Goal: Find specific page/section: Find specific page/section

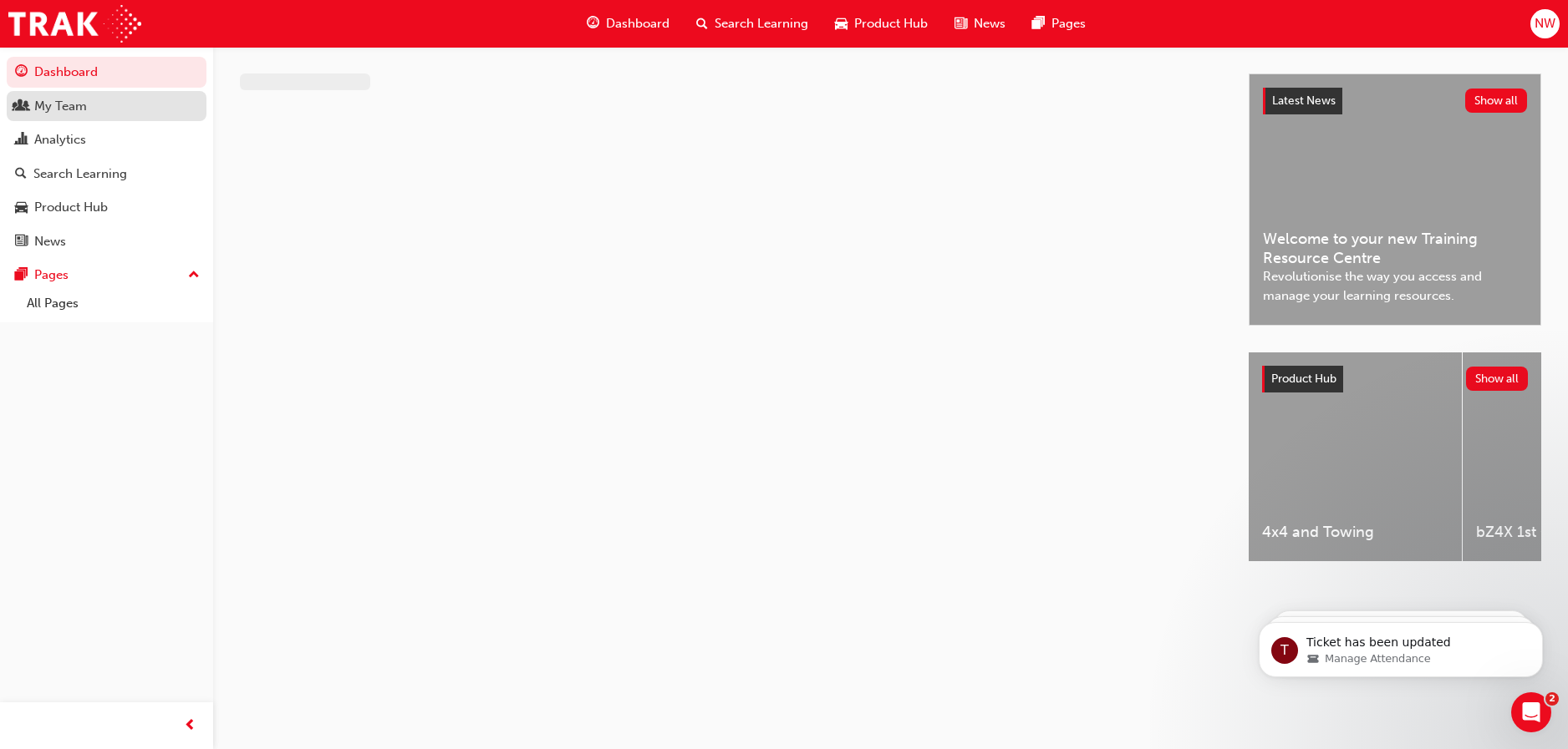
click at [38, 103] on div "My Team" at bounding box center [60, 107] width 53 height 19
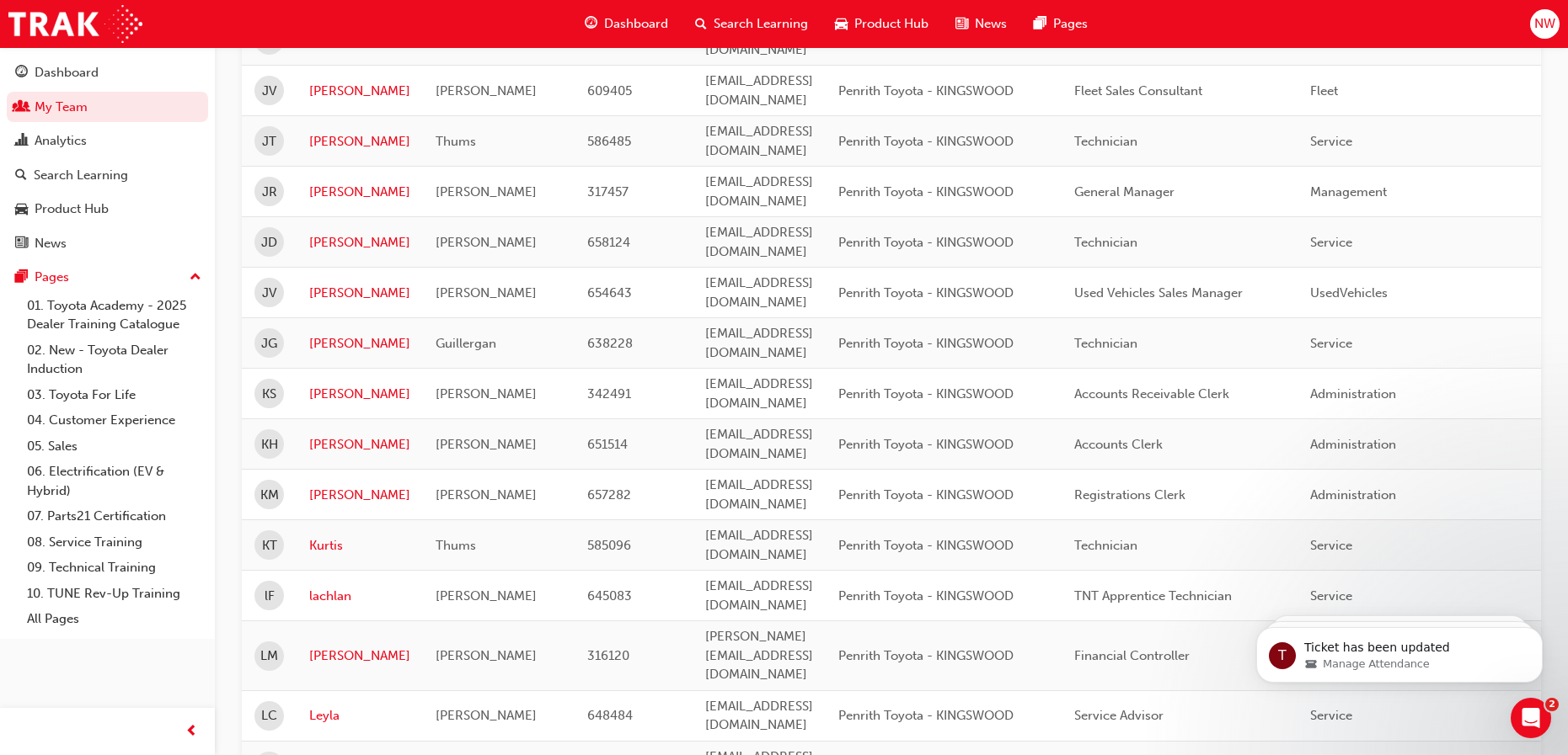
scroll to position [1937, 0]
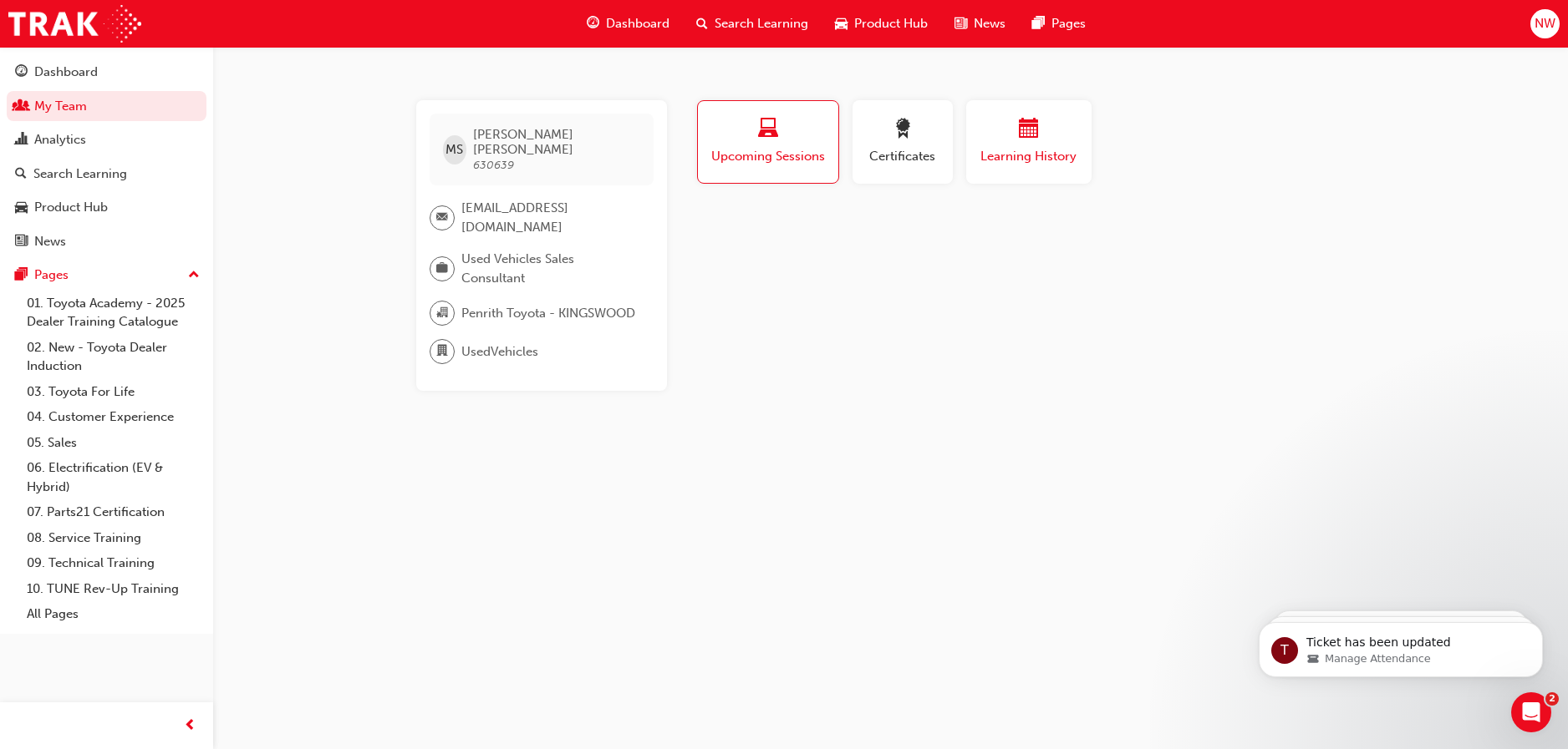
click at [1026, 125] on span "calendar-icon" at bounding box center [1029, 130] width 20 height 23
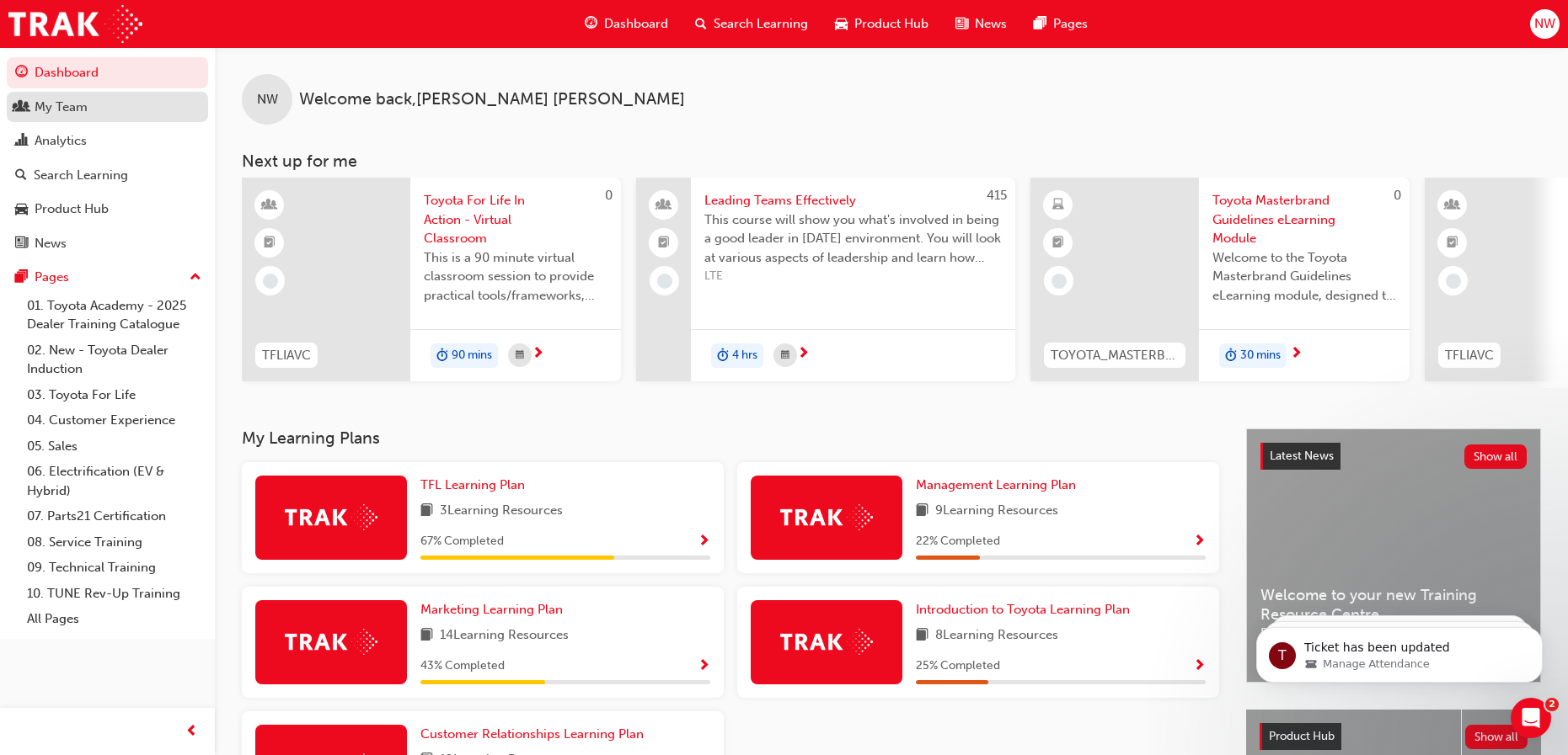
click at [62, 107] on div "My Team" at bounding box center [61, 108] width 53 height 19
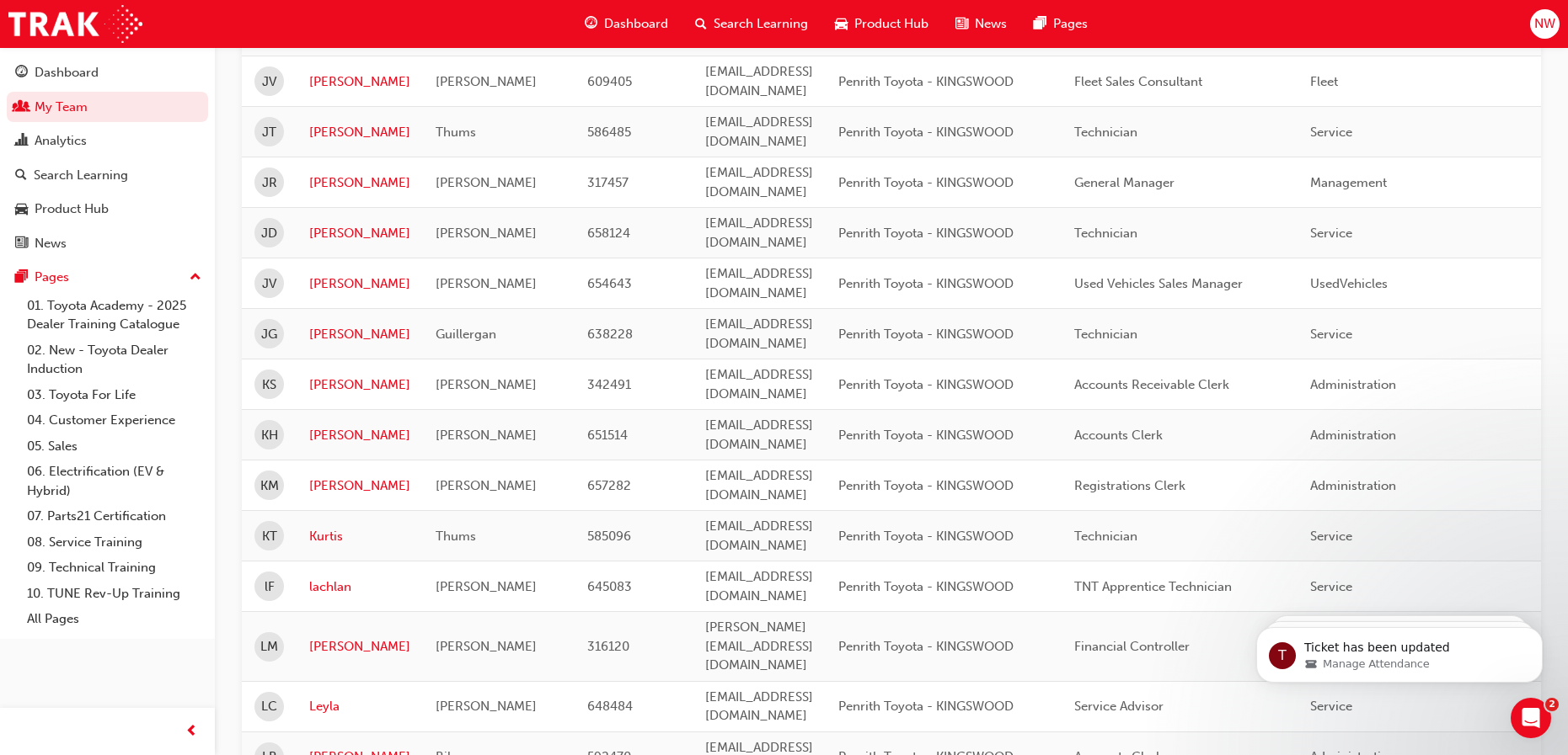
scroll to position [1959, 0]
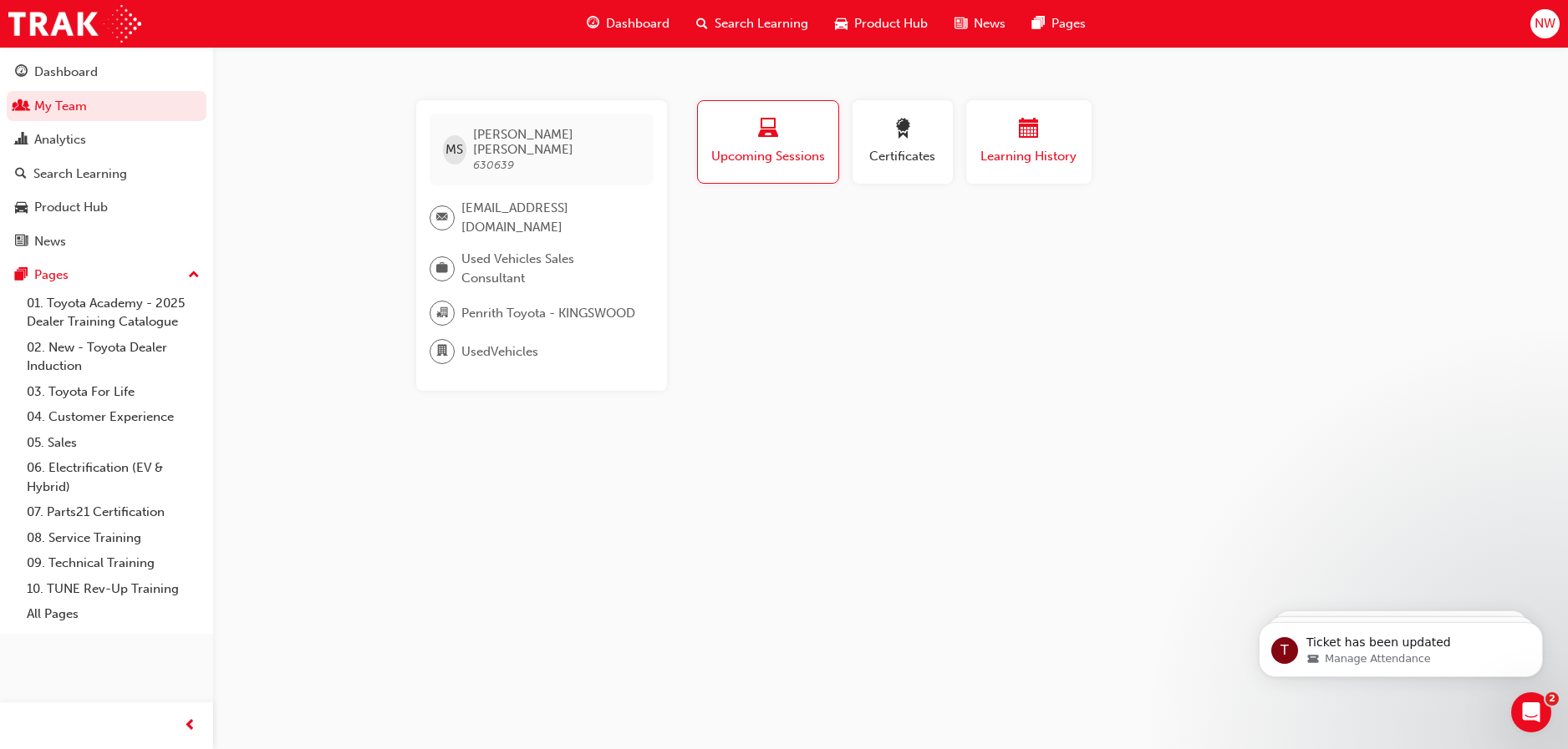
click at [1017, 164] on button "Learning History" at bounding box center [1029, 142] width 125 height 83
